Goal: Complete application form

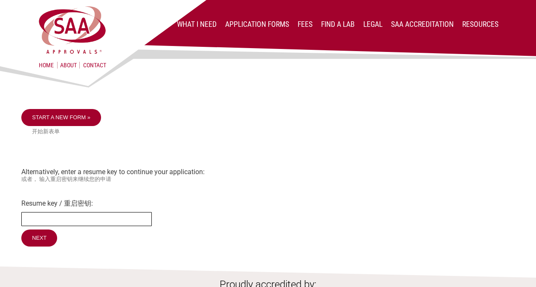
drag, startPoint x: 96, startPoint y: 220, endPoint x: 77, endPoint y: 228, distance: 20.1
click at [96, 220] on input "Resume key / 重启密钥:" at bounding box center [86, 219] width 130 height 14
paste input "1MLjjic69"
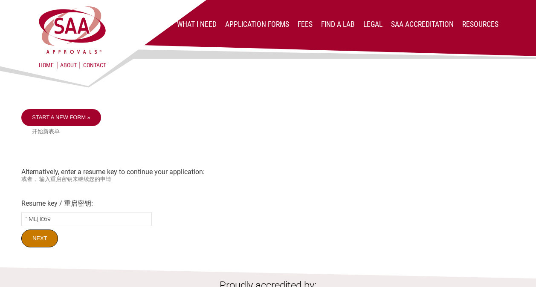
click at [43, 241] on input "Next" at bounding box center [39, 239] width 37 height 18
click at [41, 243] on input "Next" at bounding box center [39, 239] width 37 height 18
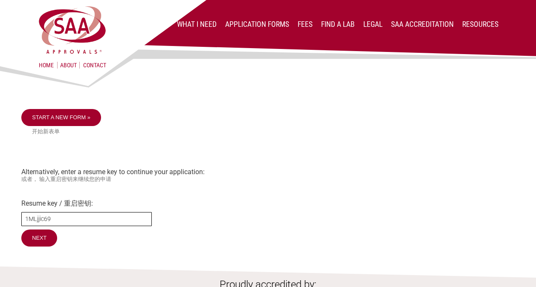
click at [41, 222] on input "1MLjjic69" at bounding box center [86, 219] width 130 height 14
click at [41, 220] on input "1MLjjic69" at bounding box center [86, 219] width 130 height 14
type input "1MLjjc69"
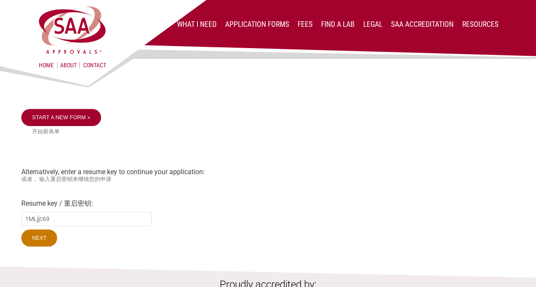
drag, startPoint x: 59, startPoint y: 242, endPoint x: 54, endPoint y: 239, distance: 5.9
click at [59, 242] on form "Resume key / 重启密钥: 1MLjjc69 Next" at bounding box center [267, 224] width 493 height 49
click at [43, 240] on input "Next" at bounding box center [39, 239] width 37 height 18
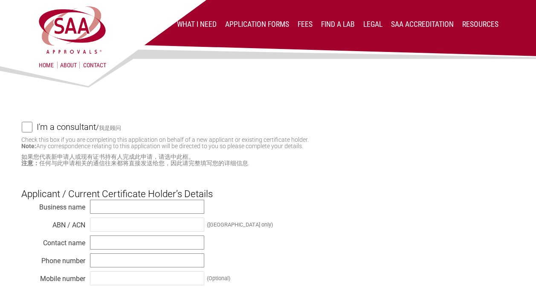
click at [338, 116] on div "I'm a consultant / 我是顾问 Check this box if you are completing this application o…" at bounding box center [268, 278] width 536 height 414
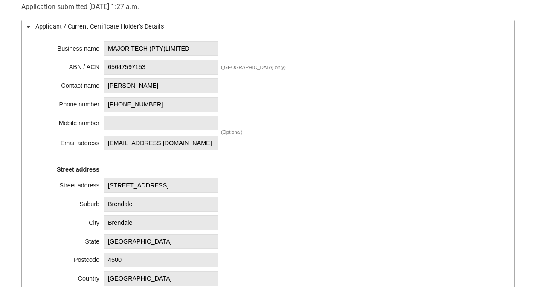
scroll to position [213, 0]
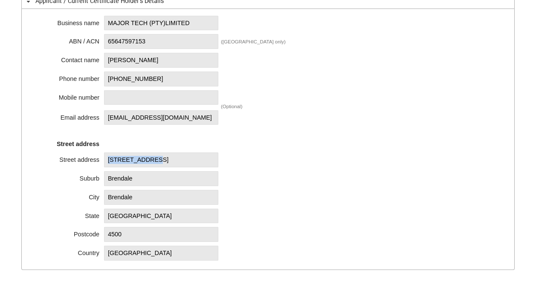
drag, startPoint x: 107, startPoint y: 158, endPoint x: 154, endPoint y: 162, distance: 47.5
click at [154, 162] on span "[STREET_ADDRESS]" at bounding box center [161, 160] width 114 height 15
copy span "[STREET_ADDRESS]"
drag, startPoint x: 108, startPoint y: 177, endPoint x: 152, endPoint y: 182, distance: 44.2
click at [152, 182] on span "Brendale" at bounding box center [161, 178] width 114 height 15
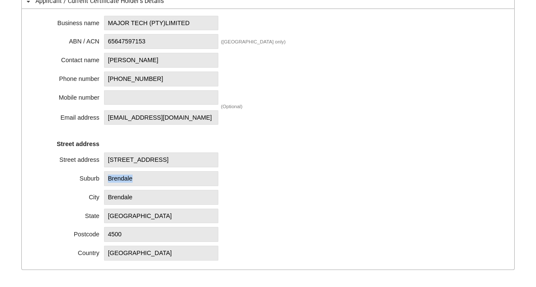
copy span "Brendale"
drag, startPoint x: 108, startPoint y: 217, endPoint x: 150, endPoint y: 218, distance: 41.8
click at [150, 218] on span "[GEOGRAPHIC_DATA]" at bounding box center [161, 216] width 114 height 15
copy span "[GEOGRAPHIC_DATA]"
drag, startPoint x: 107, startPoint y: 236, endPoint x: 126, endPoint y: 238, distance: 19.3
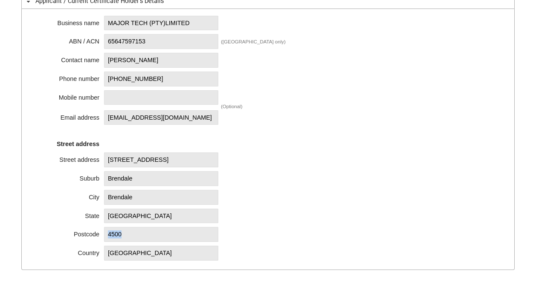
click at [126, 238] on span "4500" at bounding box center [161, 234] width 114 height 15
copy span "4500"
